Goal: Transaction & Acquisition: Purchase product/service

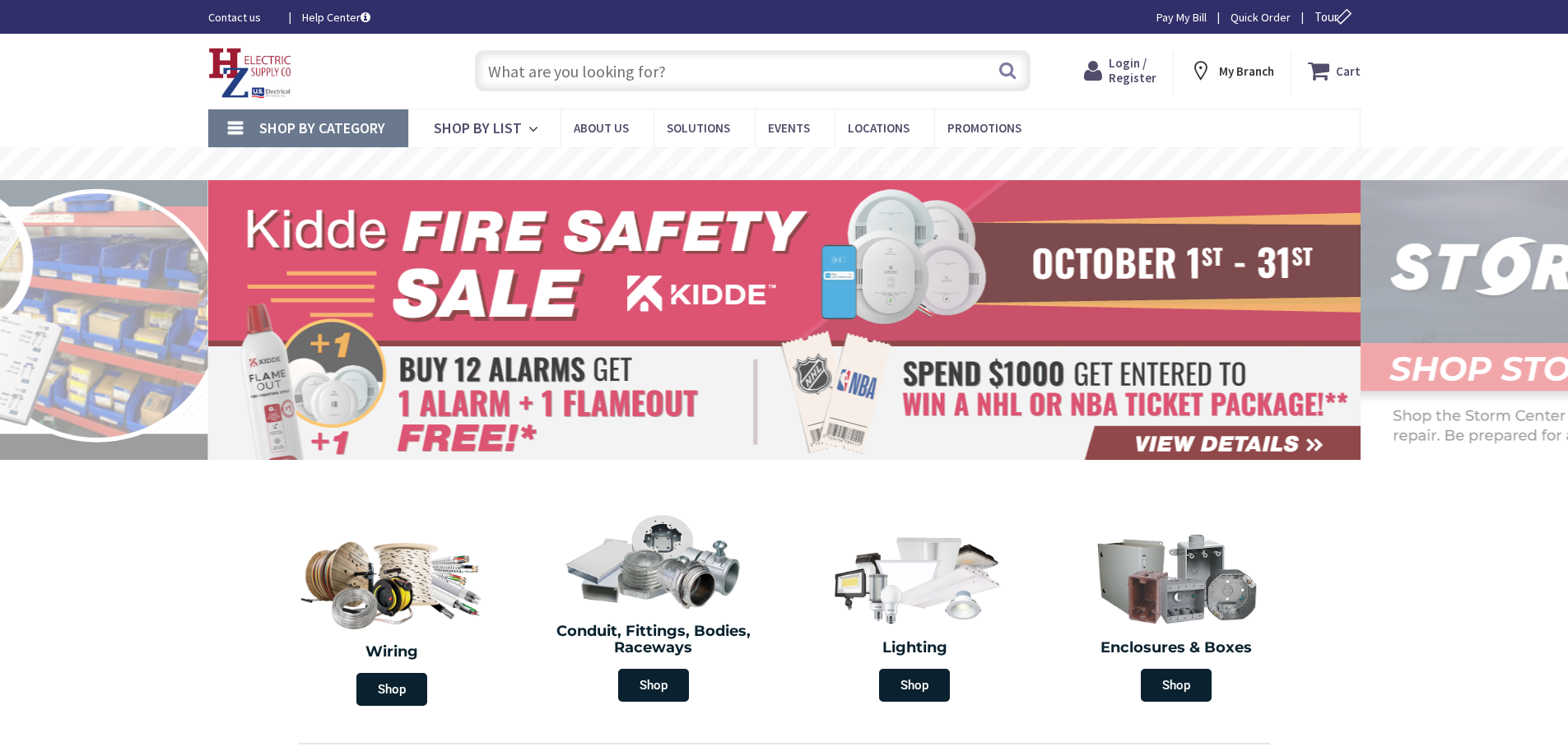
click at [1114, 80] on span "Login / Register" at bounding box center [1133, 70] width 48 height 30
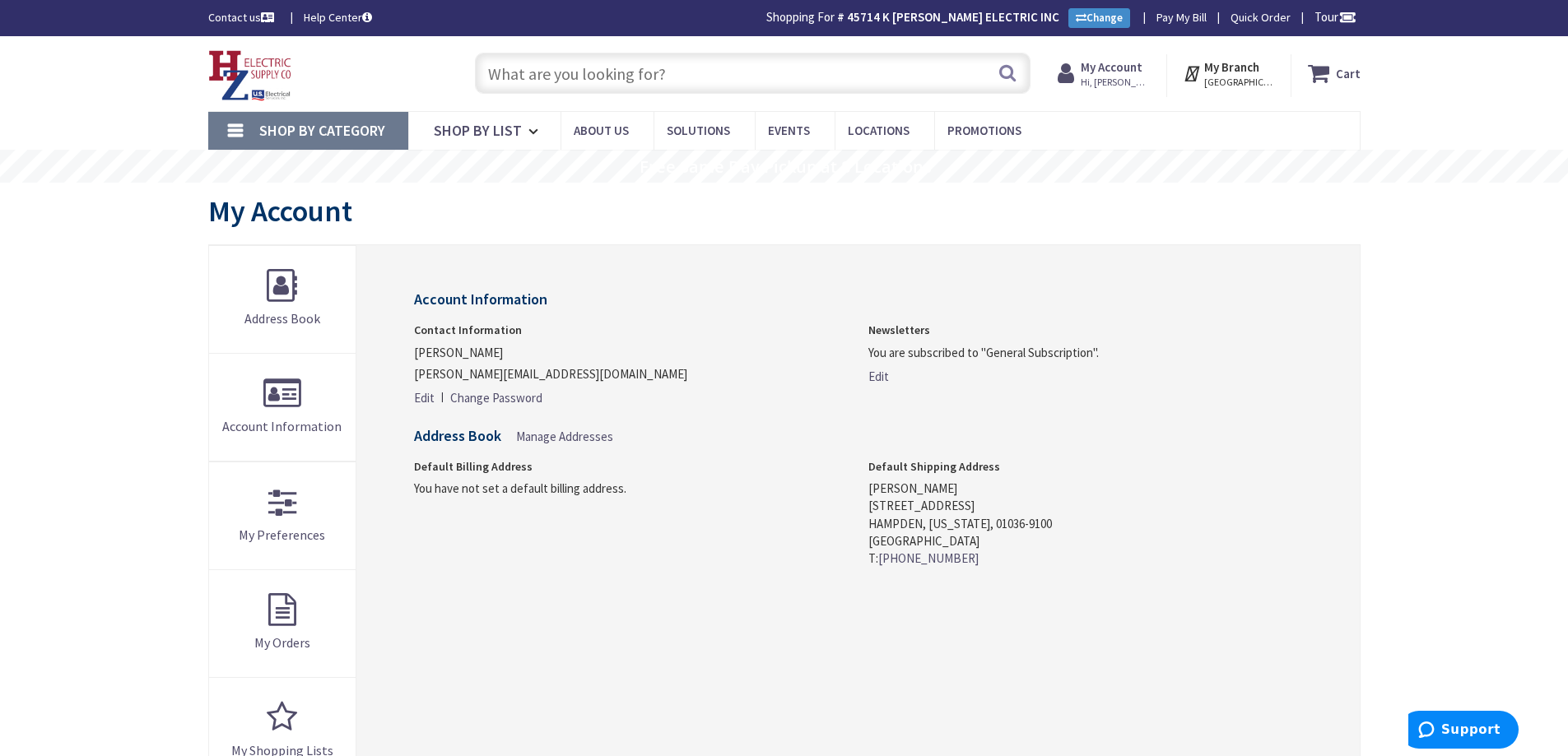
click at [526, 84] on input "text" at bounding box center [752, 72] width 555 height 41
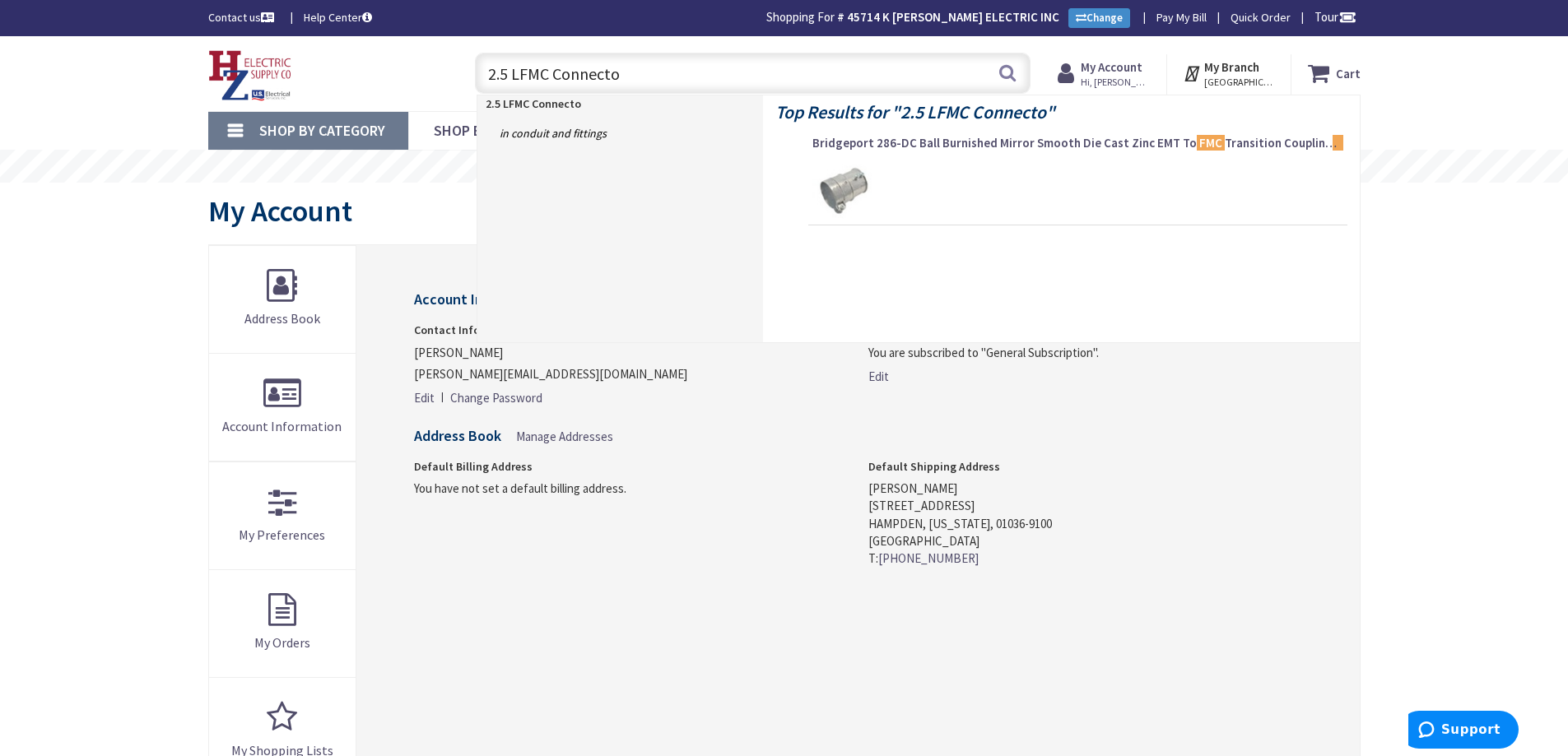
type input "2.5 LFMC Connector"
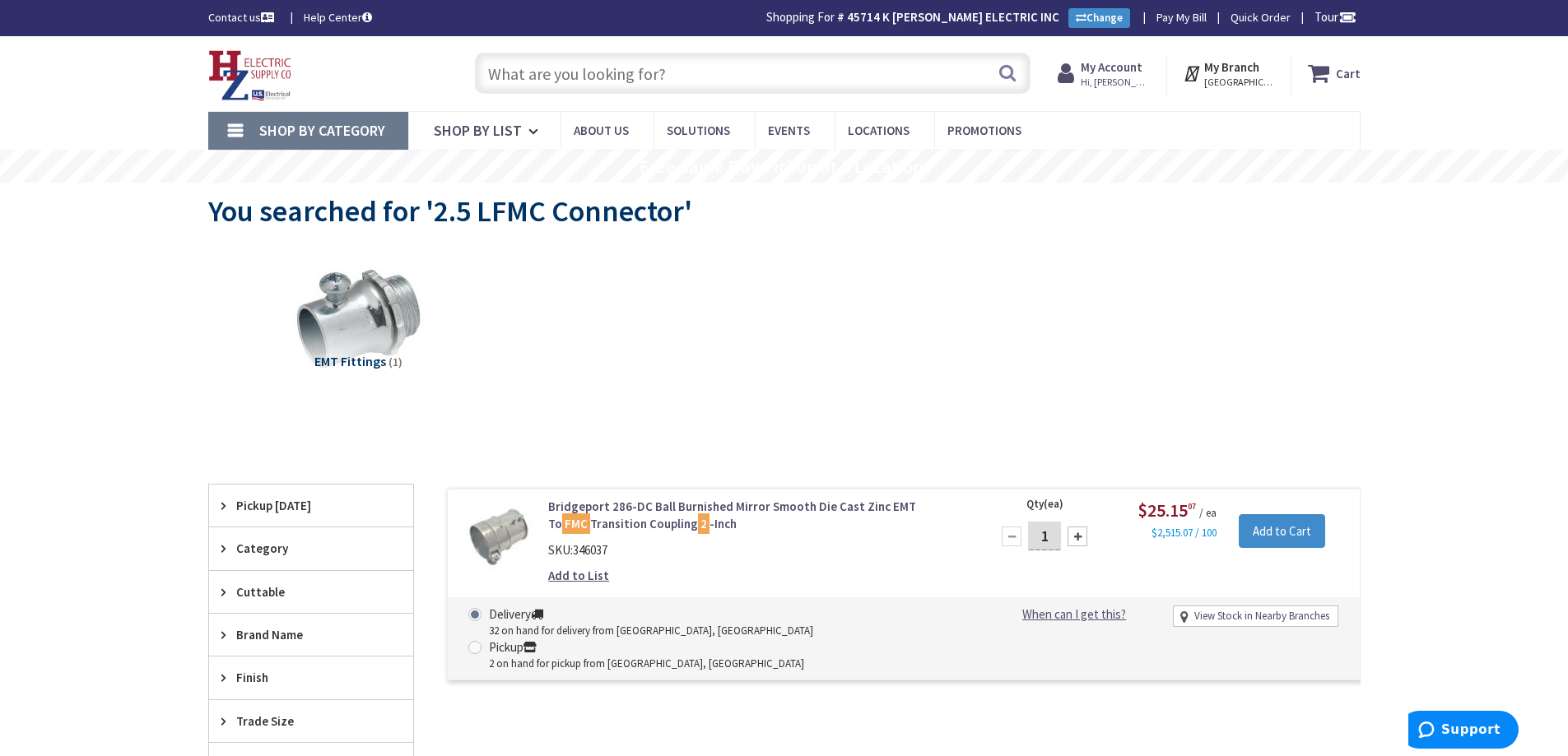
click at [512, 78] on input "text" at bounding box center [752, 72] width 555 height 41
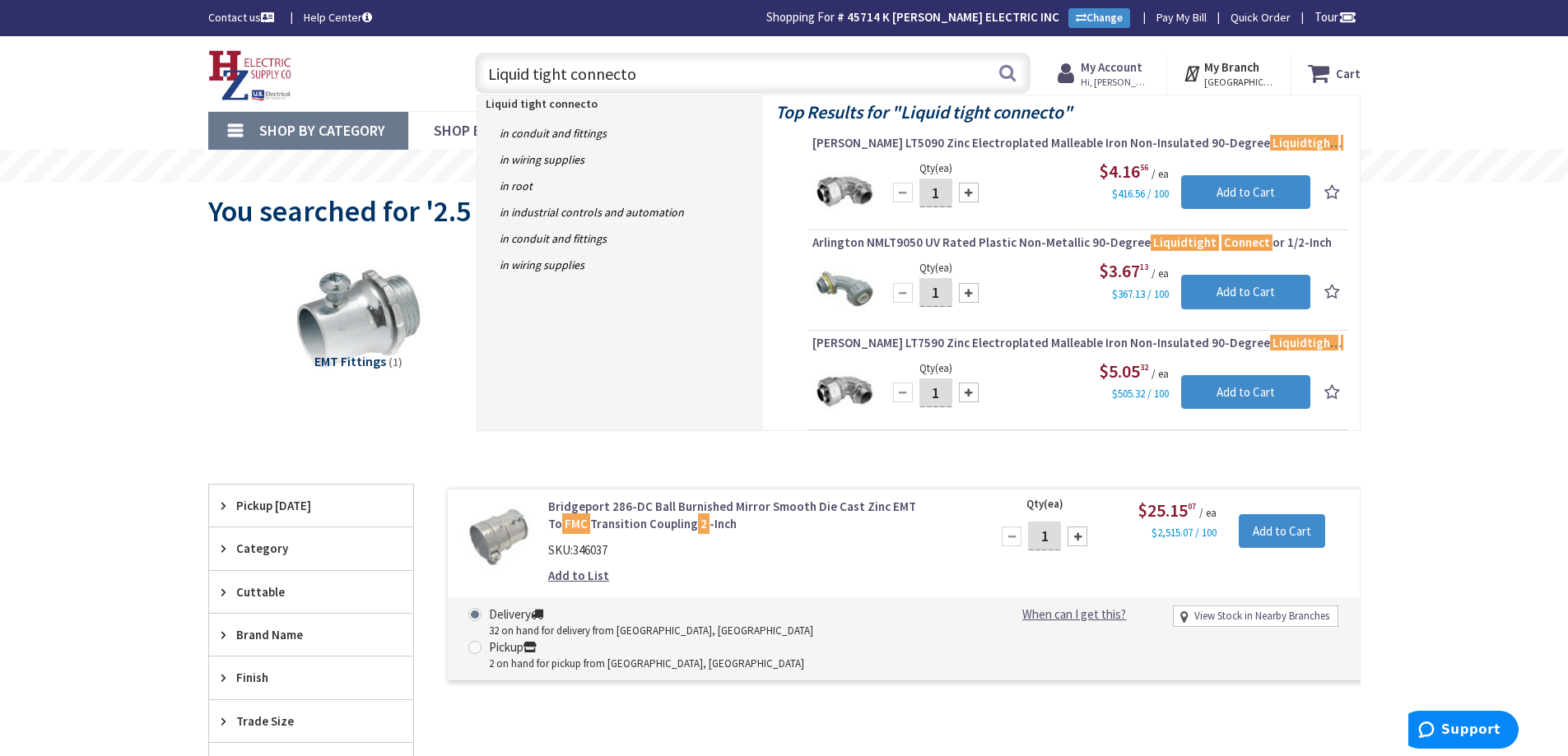
type input "Liquid tight connector"
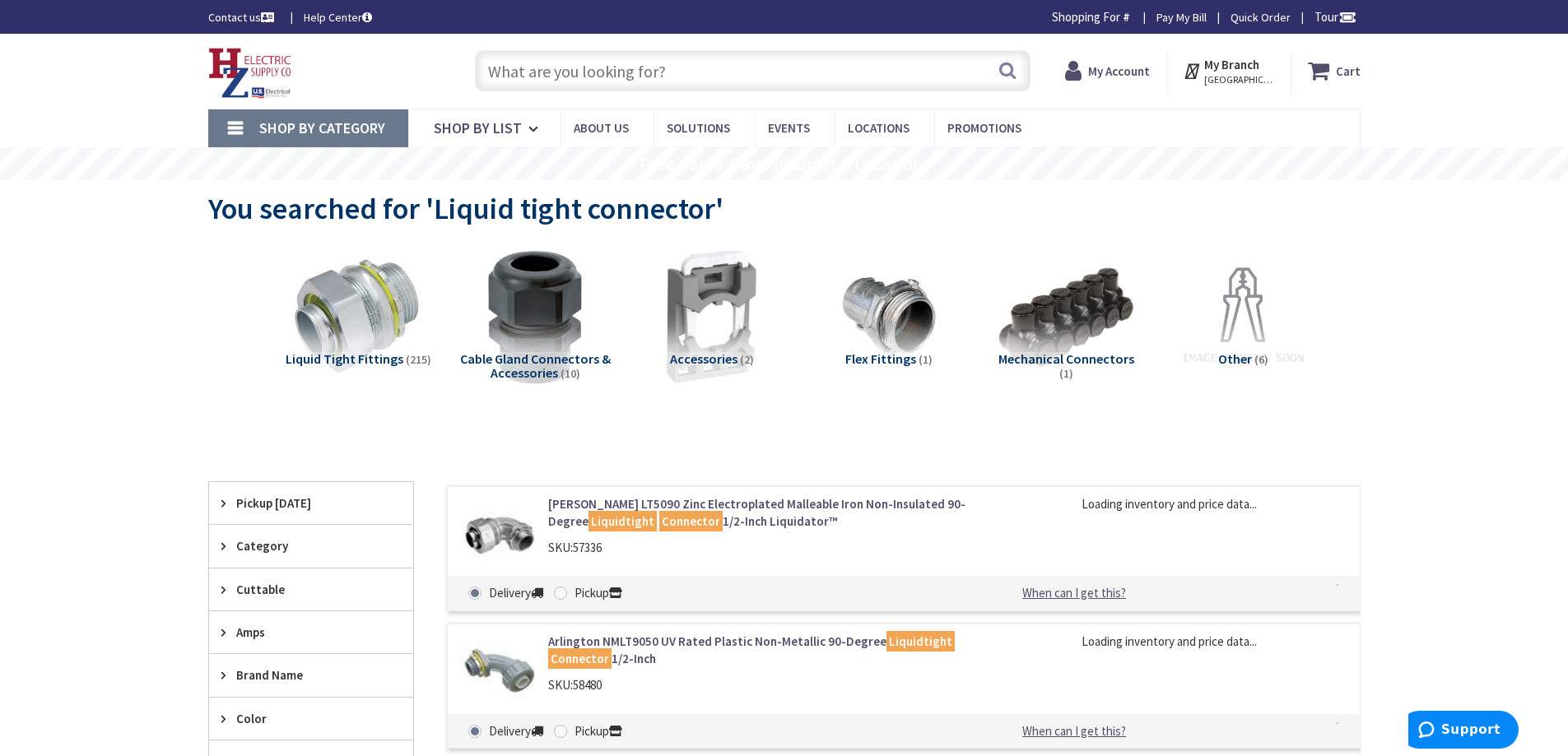
click at [339, 357] on span "Liquid Tight Fittings" at bounding box center [345, 359] width 117 height 16
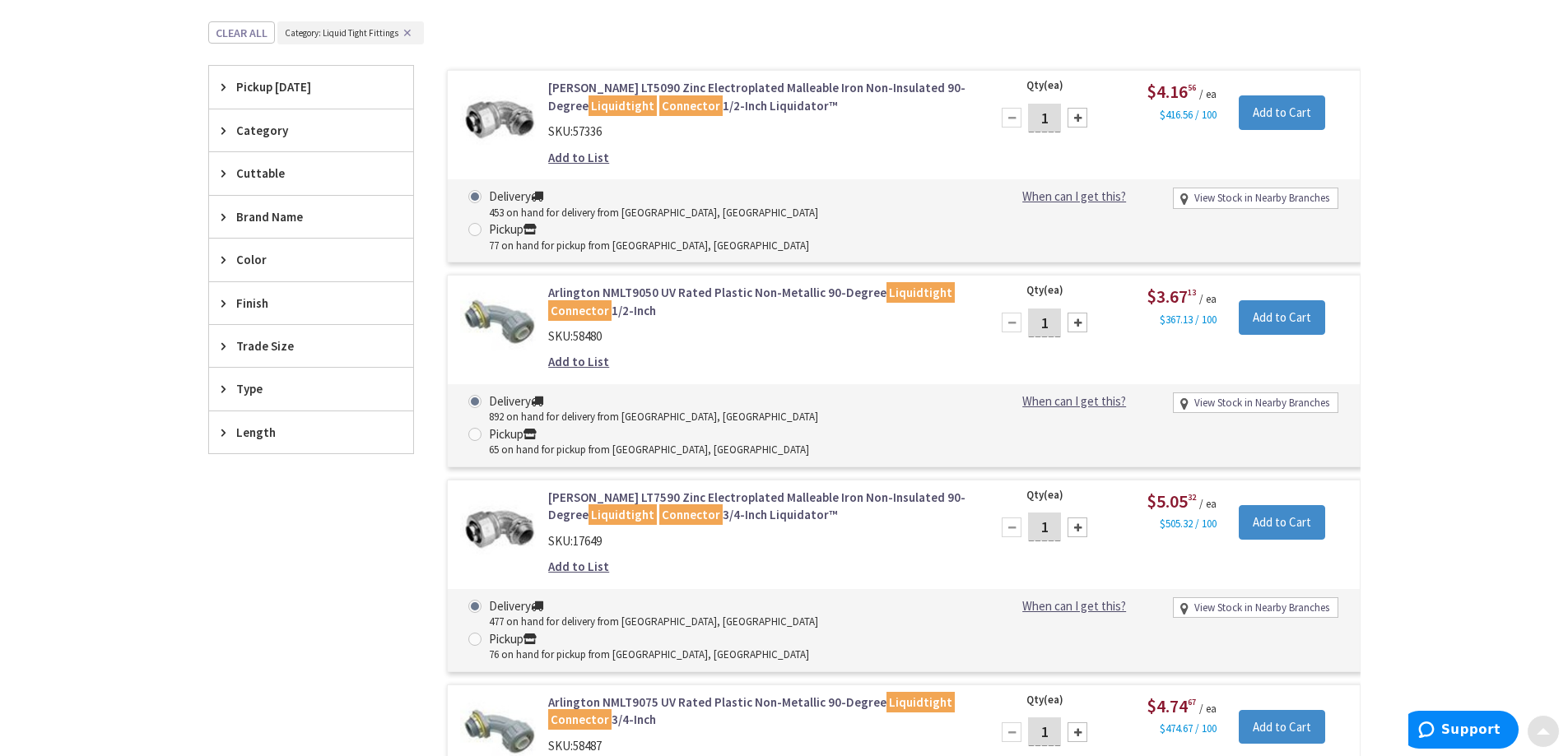
scroll to position [452, 0]
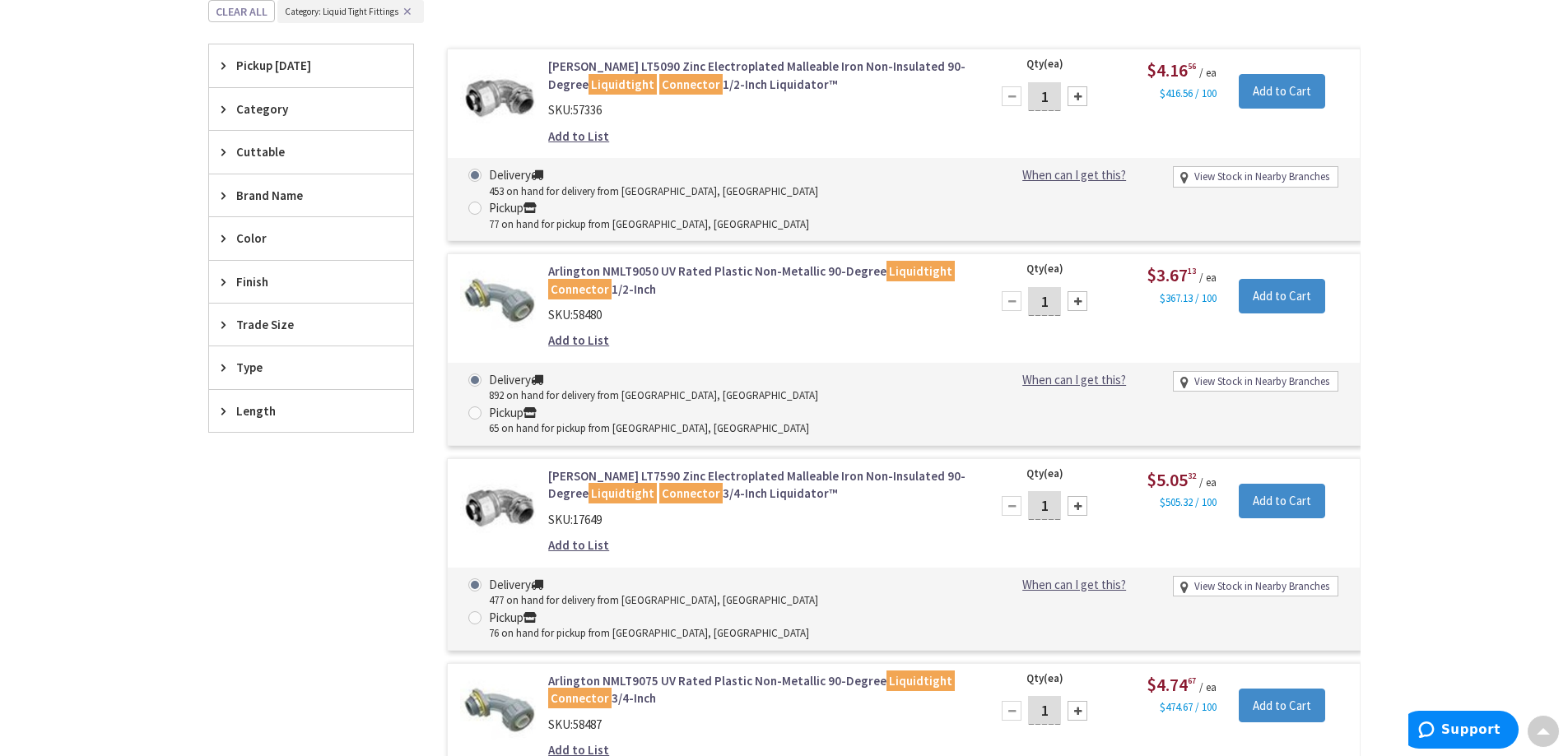
click at [316, 330] on span "Trade Size" at bounding box center [303, 324] width 134 height 17
click at [268, 524] on button "Show more" at bounding box center [311, 525] width 204 height 28
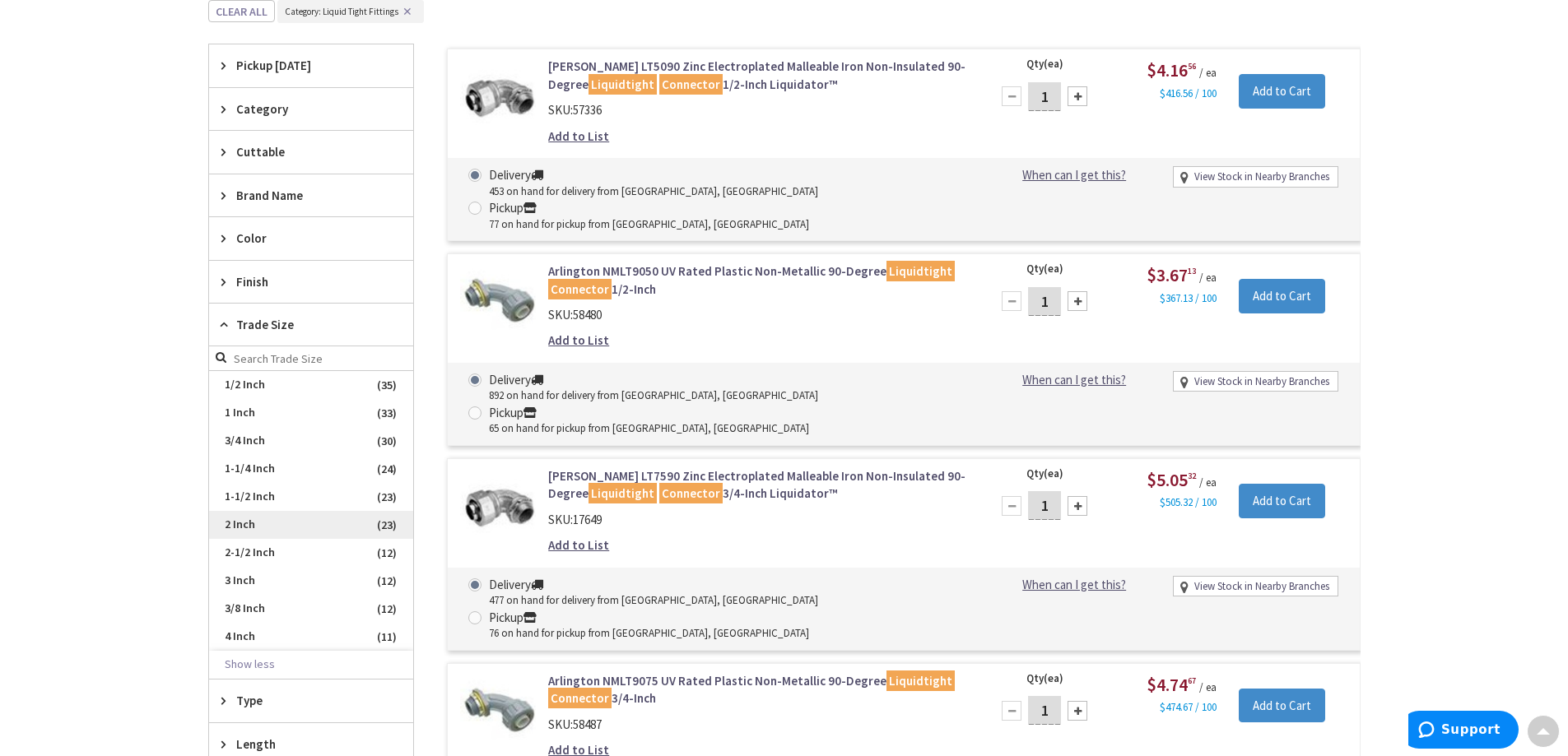
scroll to position [455, 0]
click at [287, 553] on span "2-1/2 Inch" at bounding box center [311, 553] width 204 height 28
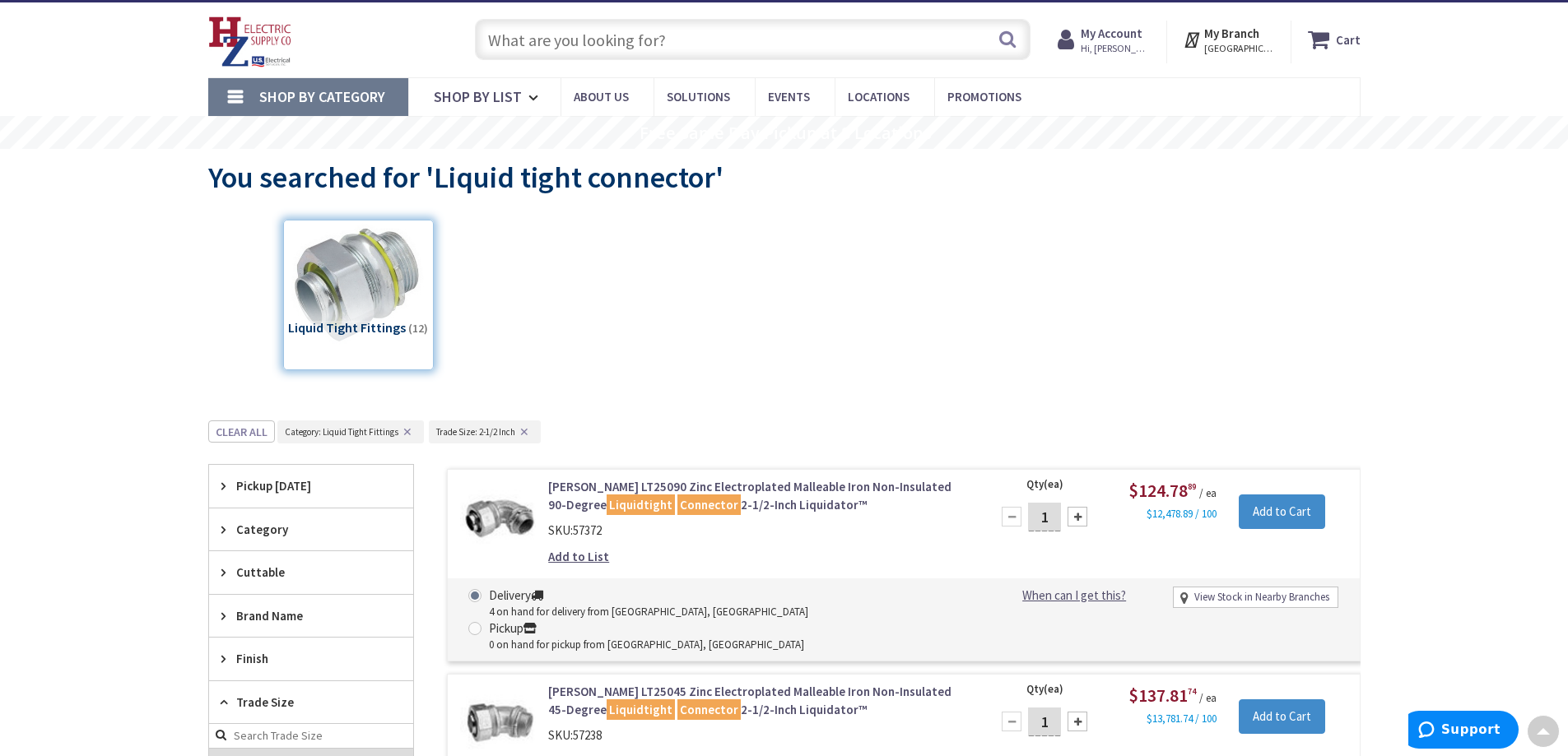
scroll to position [0, 0]
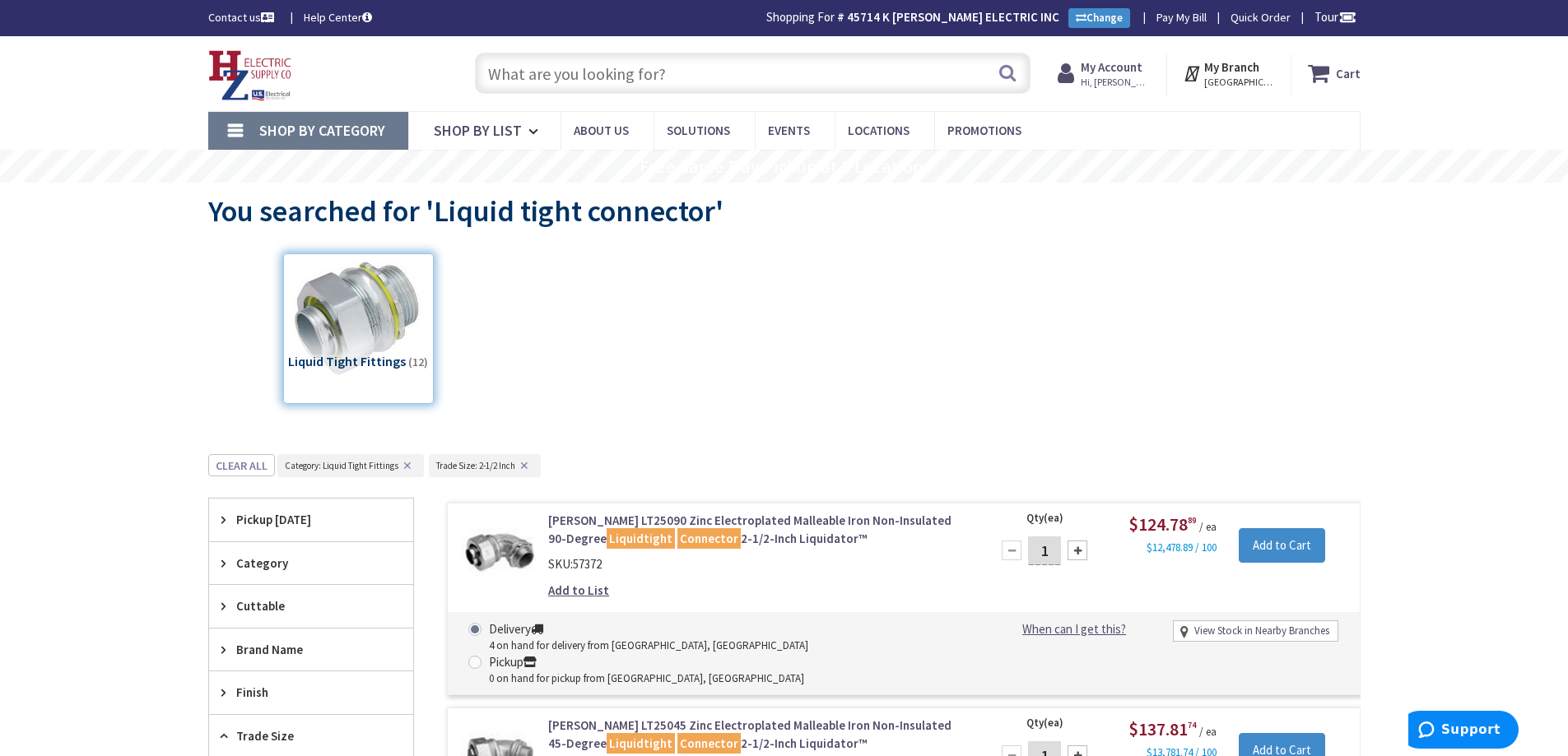
click at [530, 71] on input "text" at bounding box center [752, 72] width 555 height 41
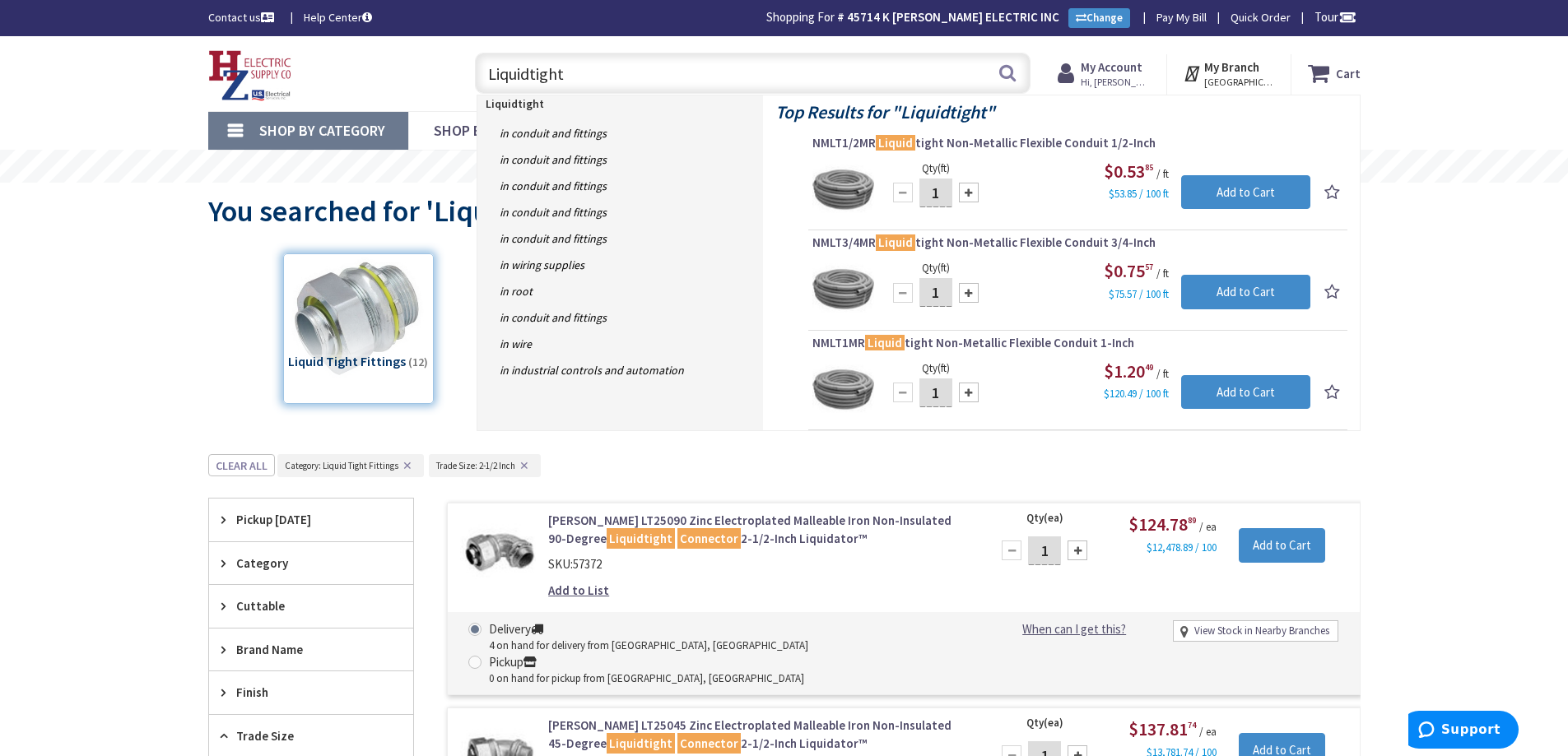
type input "Liquidtight"
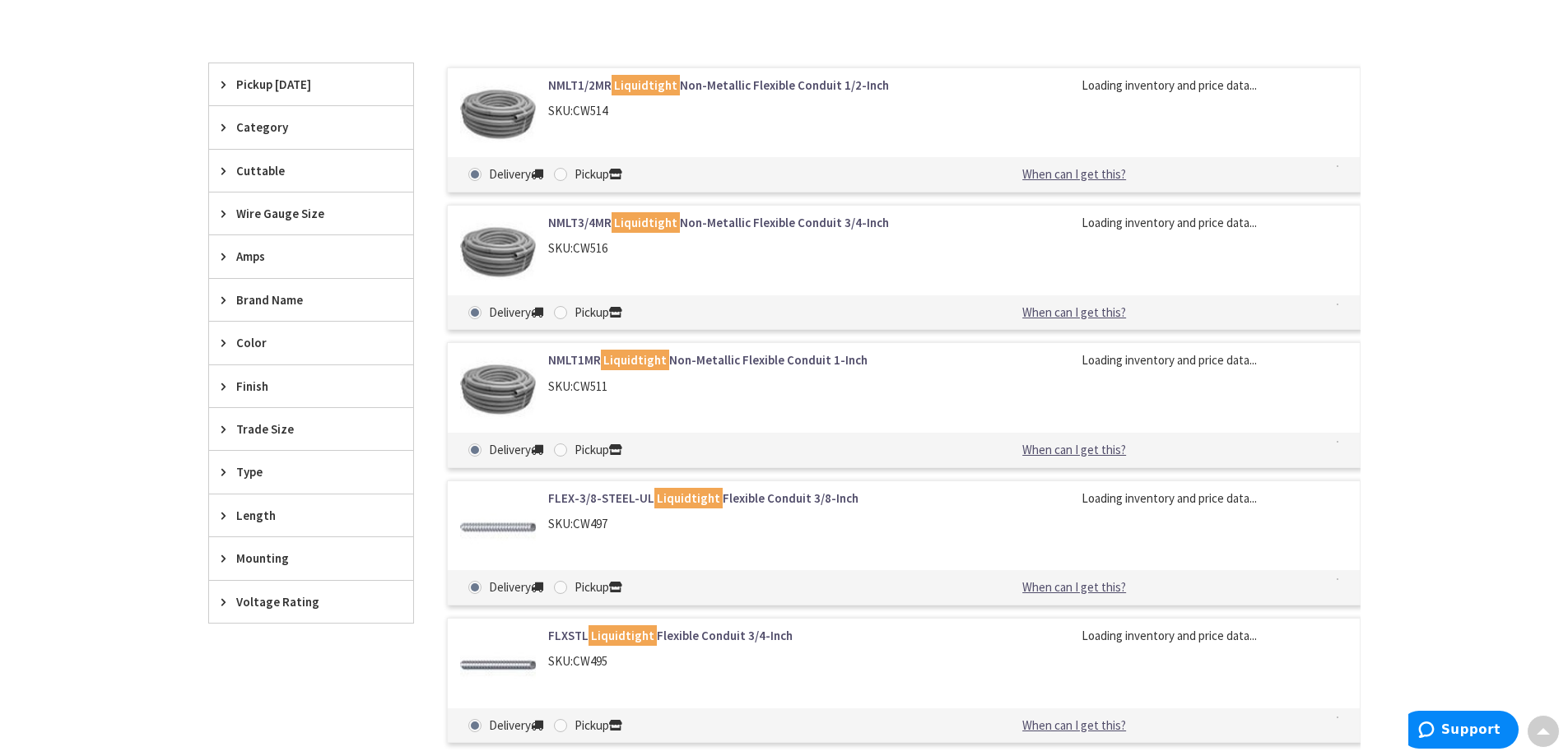
scroll to position [497, 0]
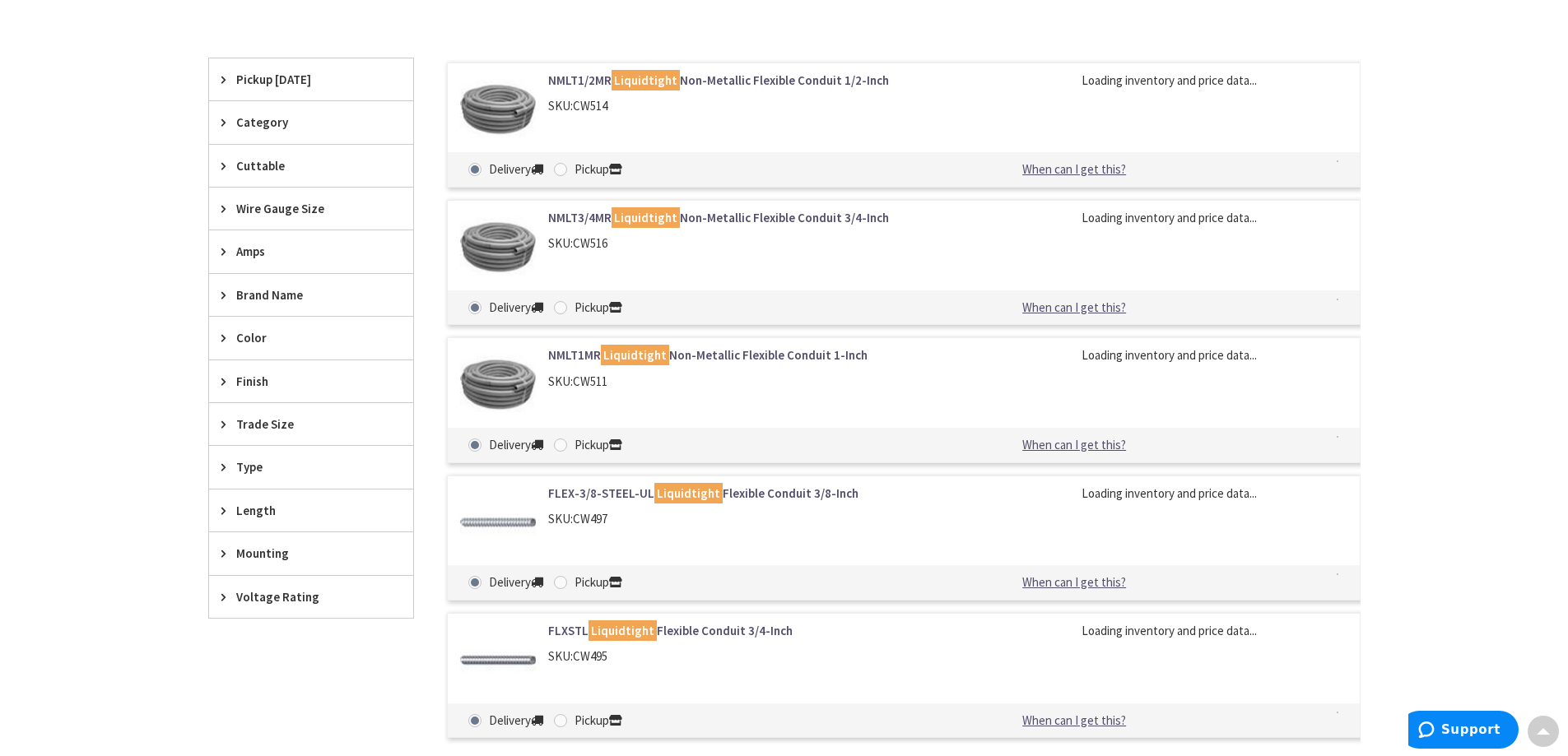
click at [224, 424] on icon at bounding box center [227, 423] width 12 height 12
click at [268, 622] on button "Show more" at bounding box center [311, 624] width 204 height 28
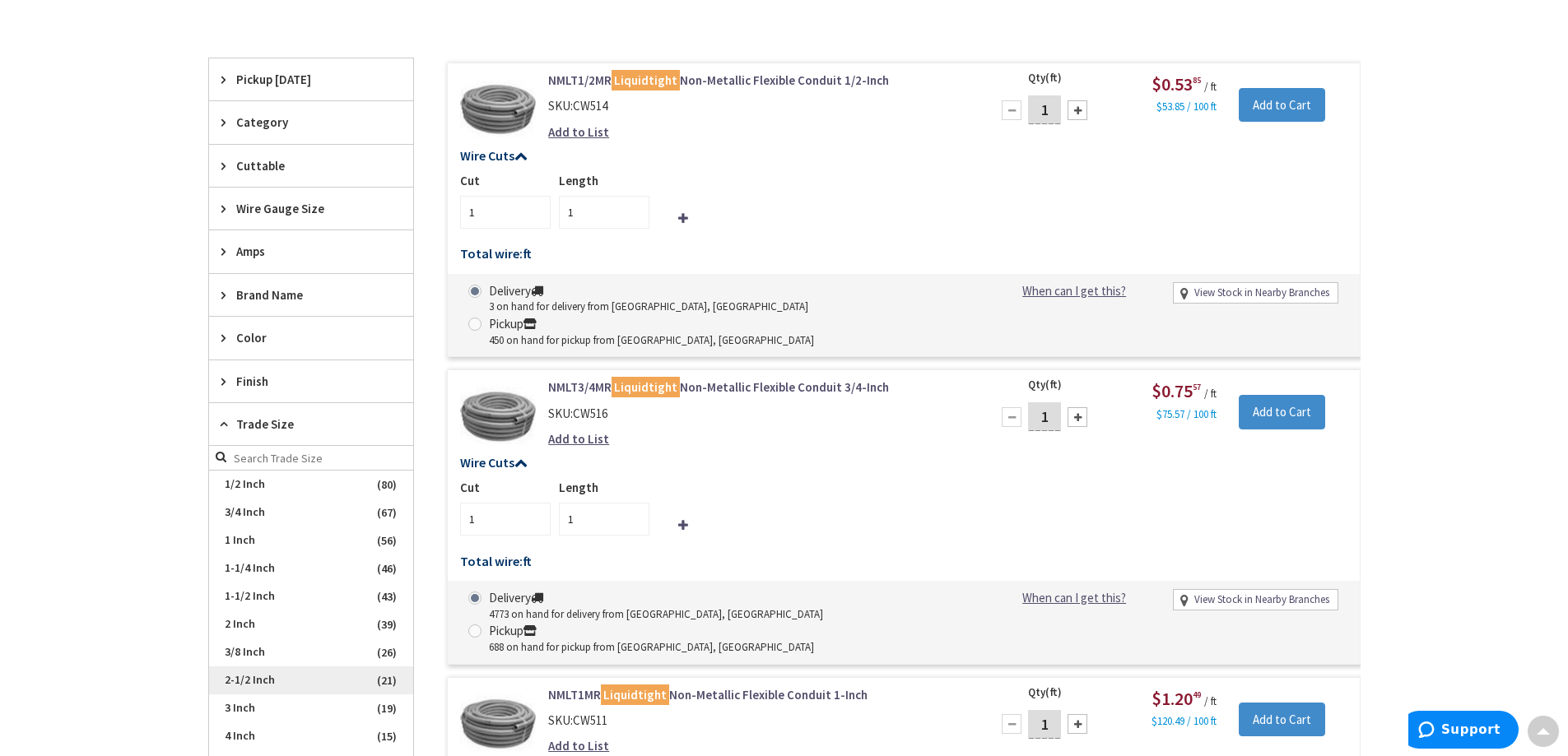
click at [270, 682] on span "2-1/2 Inch" at bounding box center [311, 681] width 204 height 28
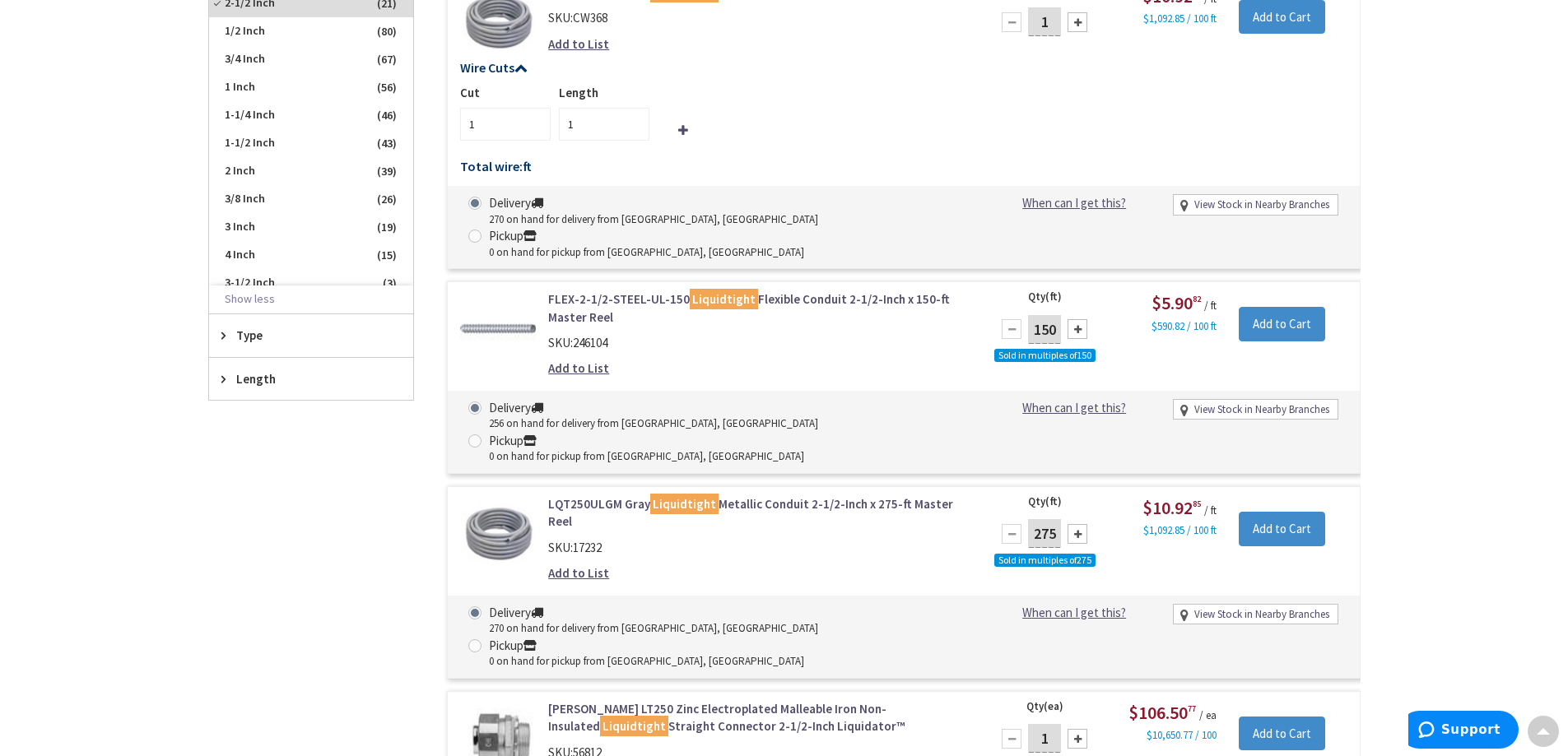
scroll to position [838, 0]
